Goal: Task Accomplishment & Management: Manage account settings

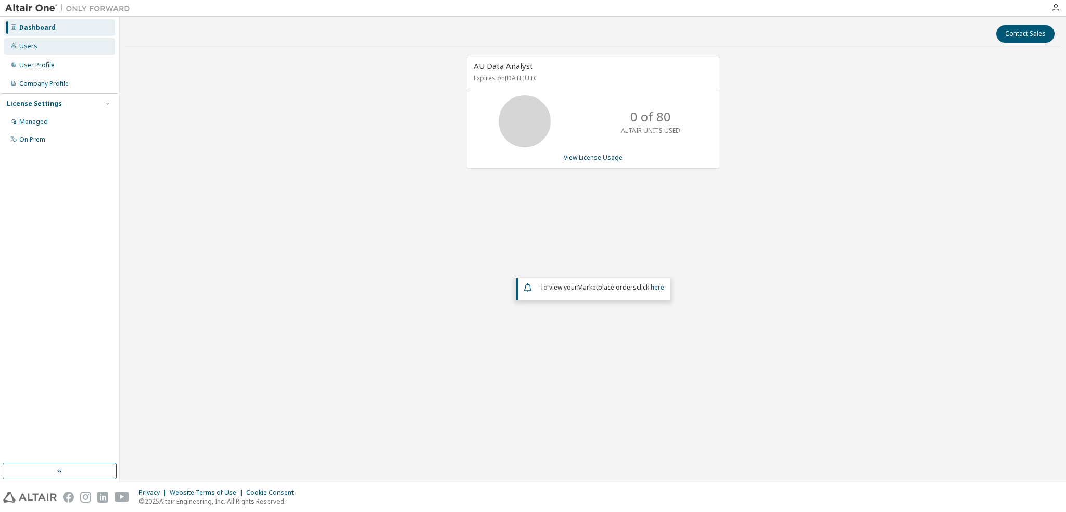
click at [30, 47] on div "Users" at bounding box center [28, 46] width 18 height 8
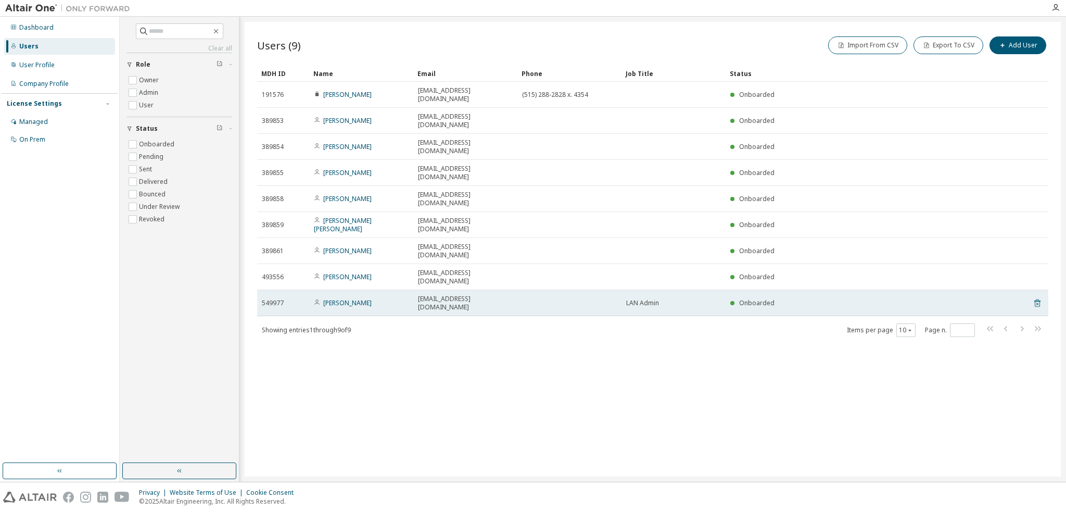
click at [1037, 297] on icon at bounding box center [1037, 303] width 9 height 12
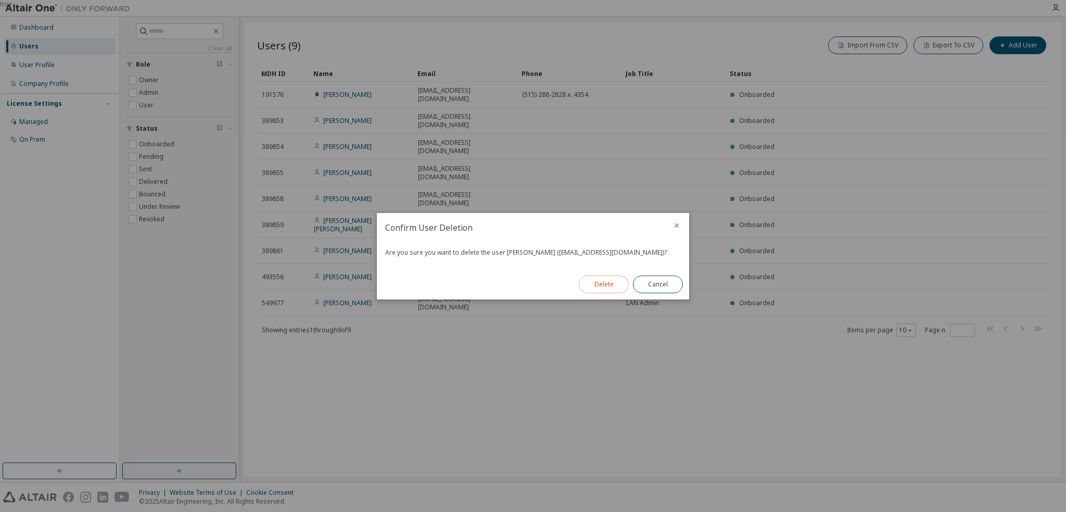
click at [604, 283] on button "Delete" at bounding box center [604, 284] width 50 height 18
click at [666, 288] on button "Close" at bounding box center [658, 284] width 50 height 18
click at [659, 286] on button "Close" at bounding box center [658, 284] width 50 height 18
click at [662, 283] on button "Close" at bounding box center [658, 284] width 50 height 18
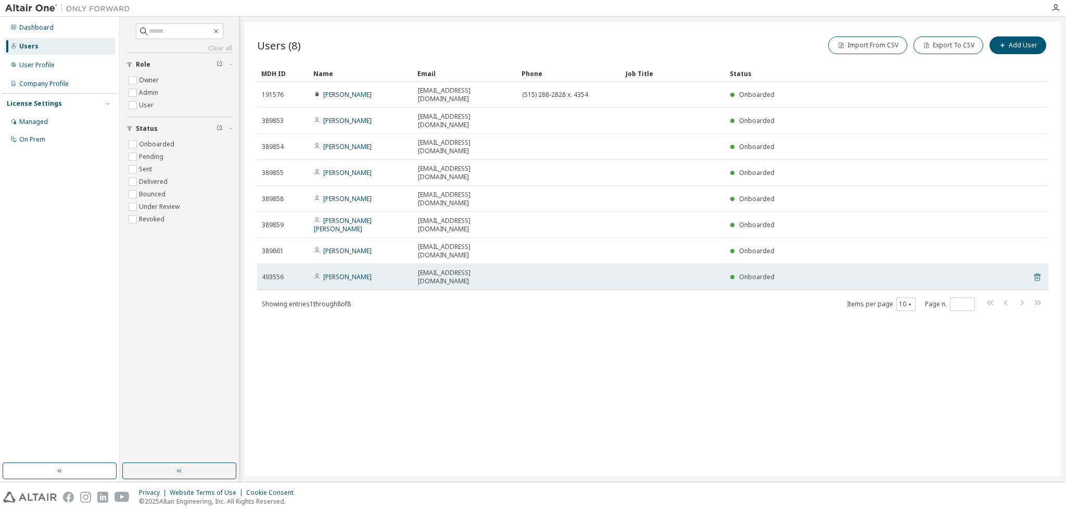
click at [1036, 271] on icon at bounding box center [1037, 277] width 9 height 12
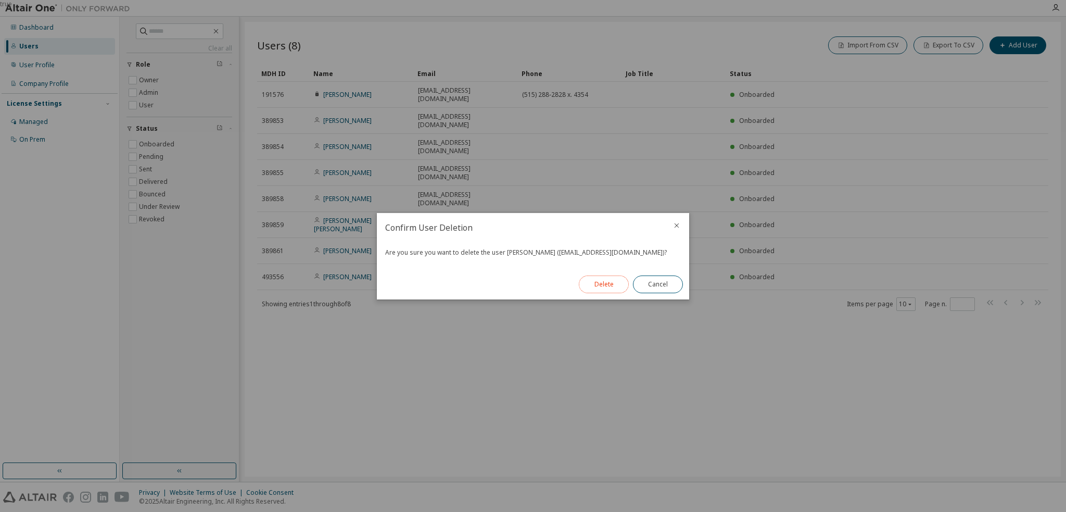
click at [605, 285] on button "Delete" at bounding box center [604, 284] width 50 height 18
click at [650, 281] on button "Close" at bounding box center [658, 284] width 50 height 18
